Goal: Find specific page/section: Find specific page/section

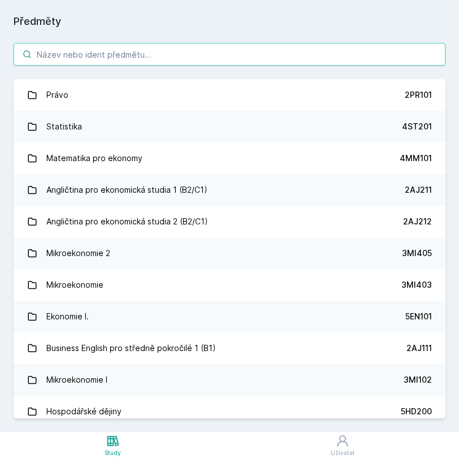
click at [115, 55] on input "search" at bounding box center [230, 54] width 432 height 23
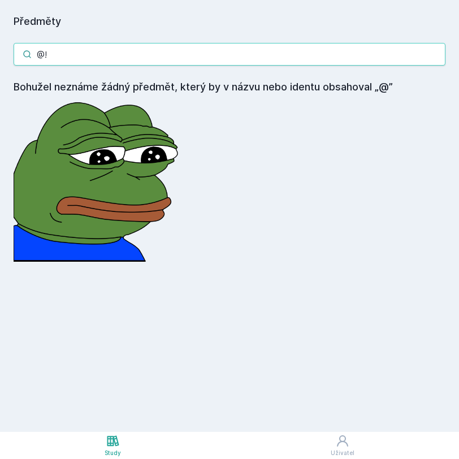
type input "@"
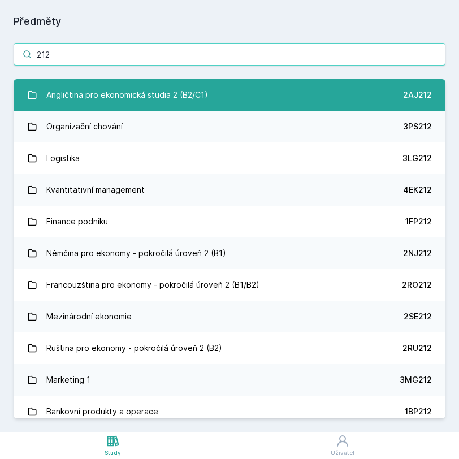
type input "212"
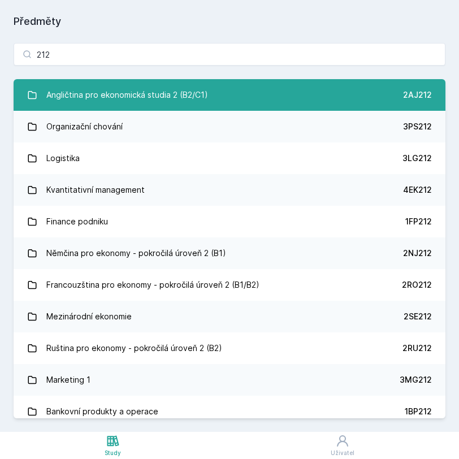
click at [92, 93] on div "Angličtina pro ekonomická studia 2 (B2/C1)" at bounding box center [127, 95] width 162 height 23
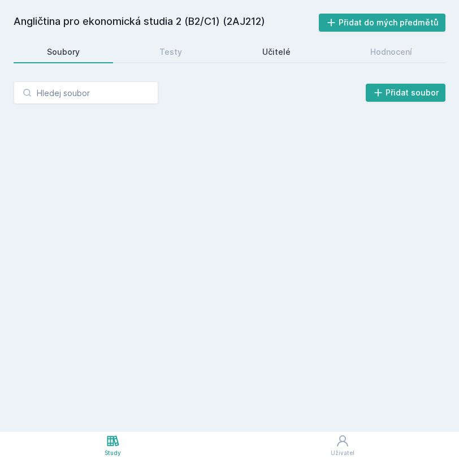
click at [265, 56] on div "Učitelé" at bounding box center [277, 51] width 28 height 11
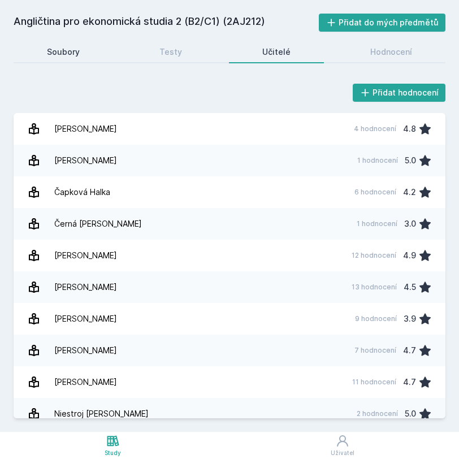
click at [68, 48] on div "Soubory" at bounding box center [63, 51] width 33 height 11
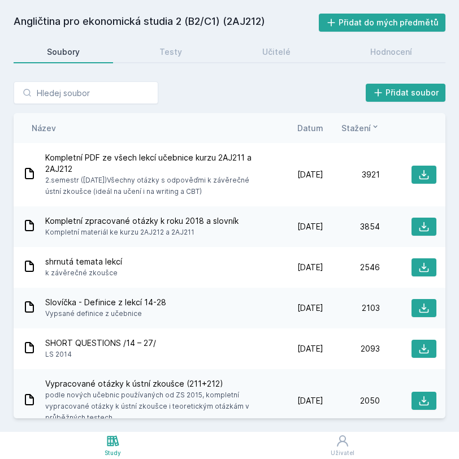
click at [66, 21] on h2 "Angličtina pro ekonomická studia 2 (B2/C1) (2AJ212)" at bounding box center [167, 23] width 306 height 18
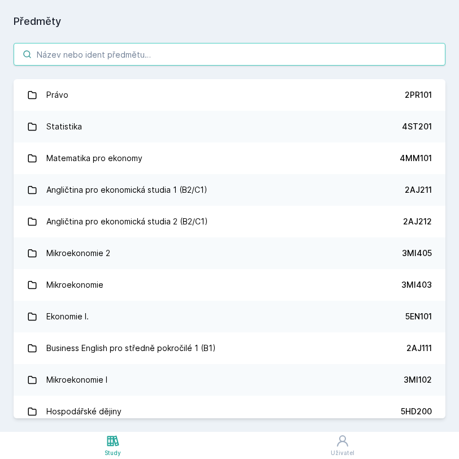
click at [96, 47] on input "search" at bounding box center [230, 54] width 432 height 23
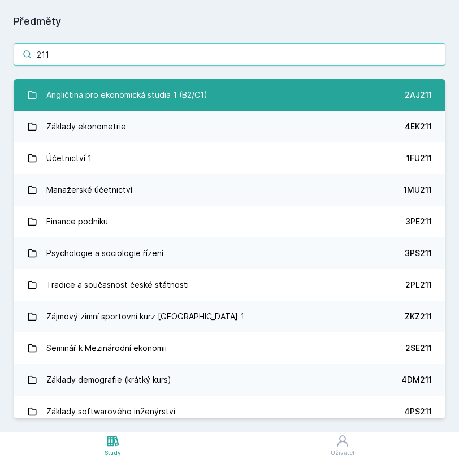
type input "211"
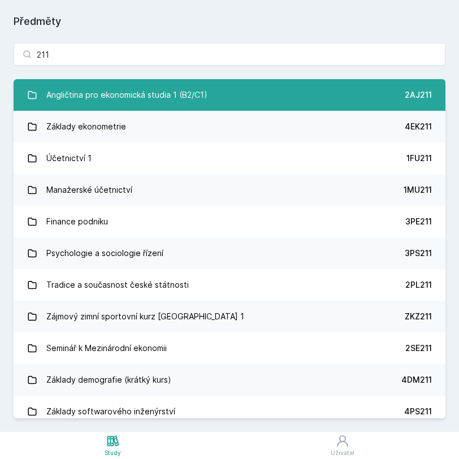
click at [132, 99] on div "Angličtina pro ekonomická studia 1 (B2/C1)" at bounding box center [126, 95] width 161 height 23
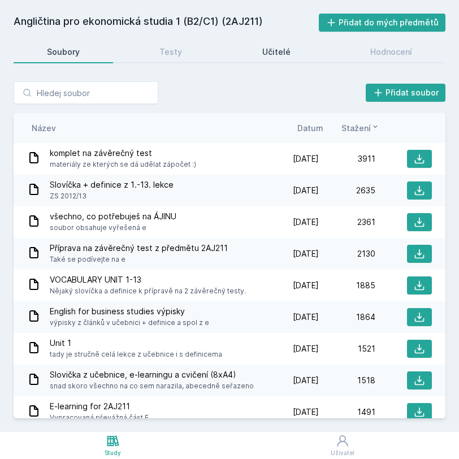
click at [286, 49] on div "Učitelé" at bounding box center [277, 51] width 28 height 11
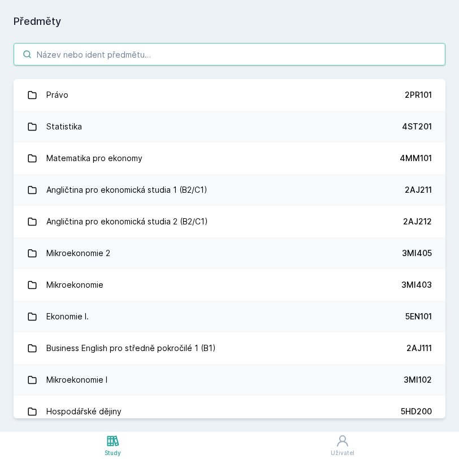
click at [170, 61] on input "search" at bounding box center [230, 54] width 432 height 23
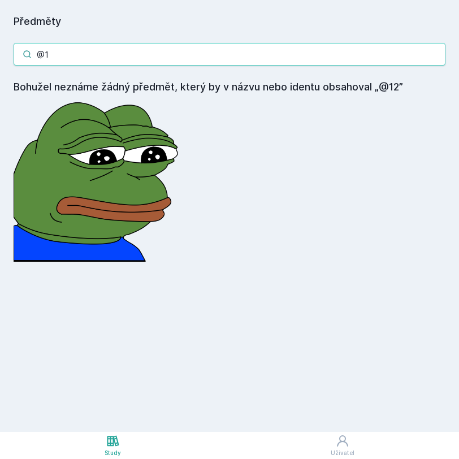
type input "@"
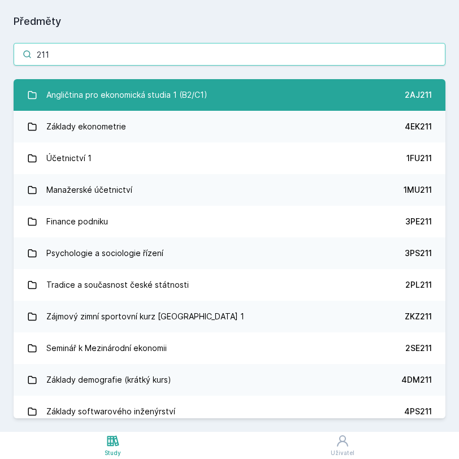
type input "211"
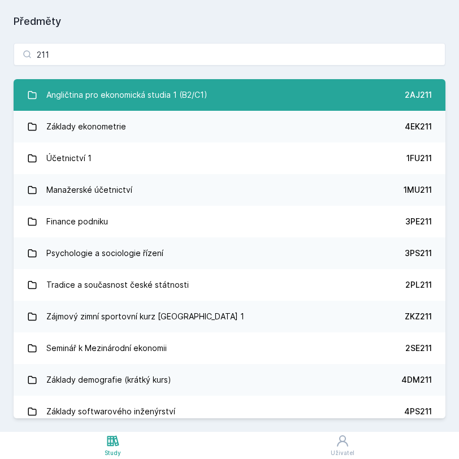
click at [127, 100] on div "Angličtina pro ekonomická studia 1 (B2/C1)" at bounding box center [126, 95] width 161 height 23
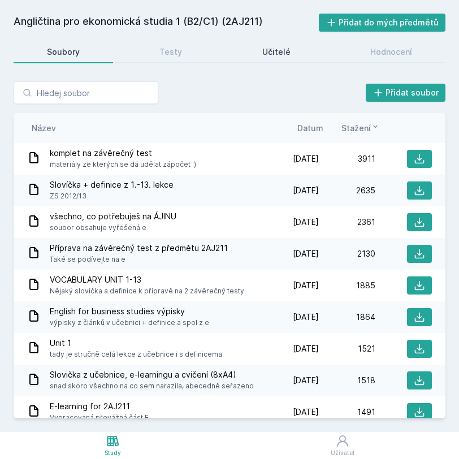
click at [276, 55] on div "Učitelé" at bounding box center [277, 51] width 28 height 11
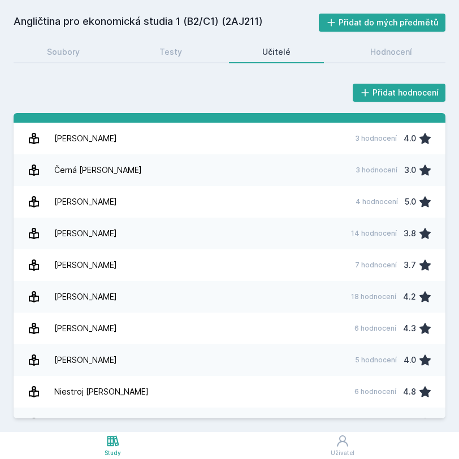
scroll to position [59, 0]
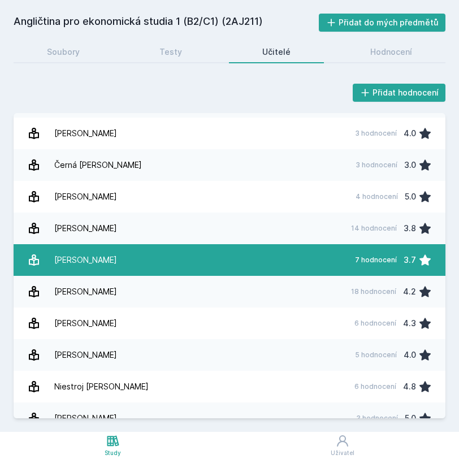
click at [173, 250] on link "Kocianová Barbora 7 hodnocení 3.7" at bounding box center [230, 260] width 432 height 32
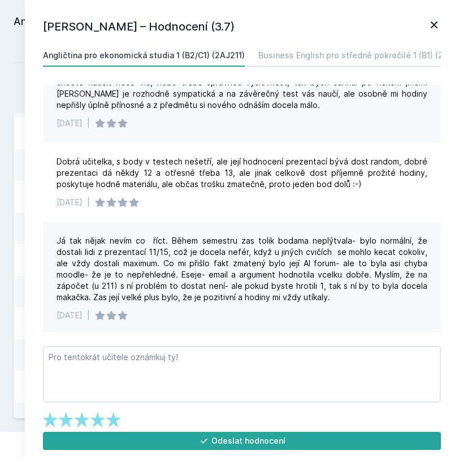
scroll to position [113, 0]
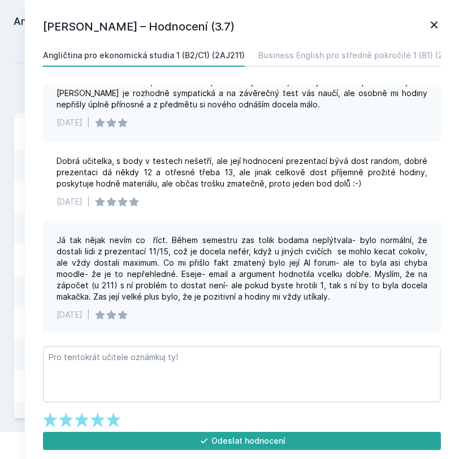
click at [436, 28] on icon at bounding box center [435, 25] width 14 height 14
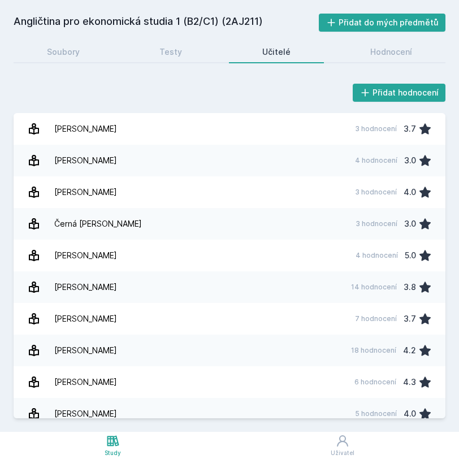
drag, startPoint x: 230, startPoint y: 23, endPoint x: 263, endPoint y: 22, distance: 33.4
click at [263, 22] on h2 "Angličtina pro ekonomická studia 1 (B2/C1) (2AJ211)" at bounding box center [167, 23] width 306 height 18
copy h2 "2AJ211"
